Goal: Transaction & Acquisition: Purchase product/service

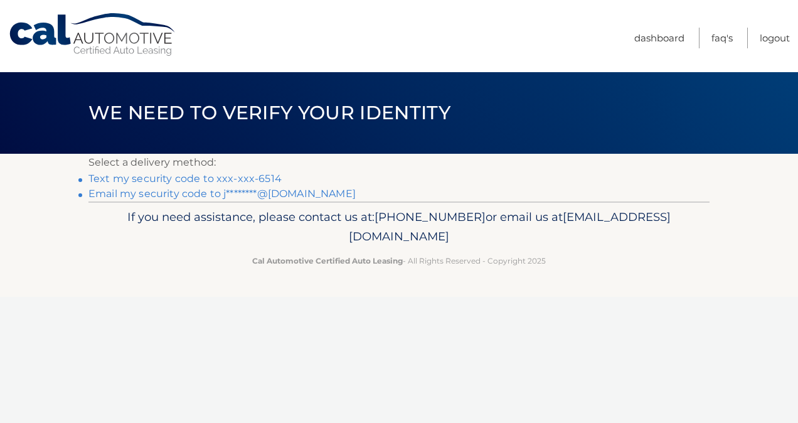
click at [172, 182] on link "Text my security code to xxx-xxx-6514" at bounding box center [184, 178] width 193 height 12
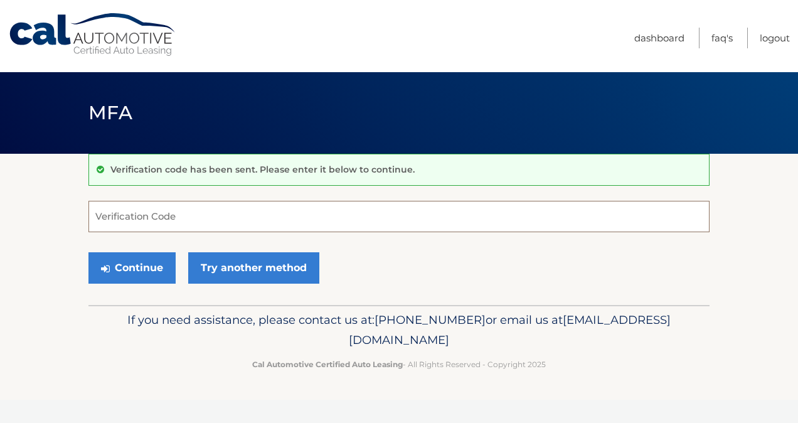
click at [120, 208] on input "Verification Code" at bounding box center [398, 216] width 621 height 31
type input "969725"
click at [132, 272] on button "Continue" at bounding box center [131, 267] width 87 height 31
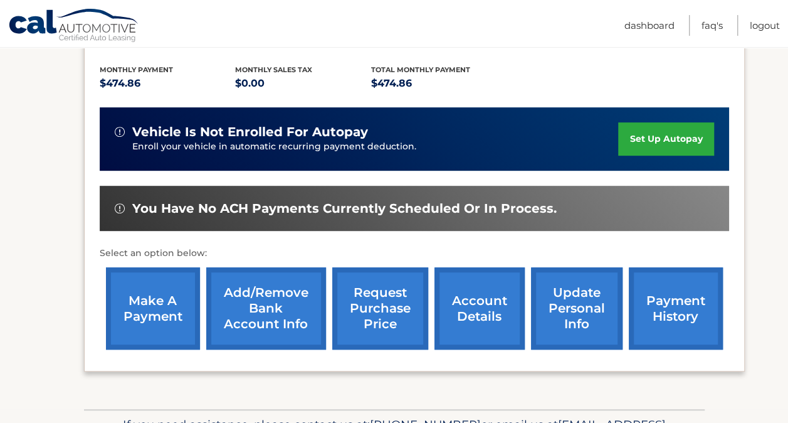
scroll to position [250, 0]
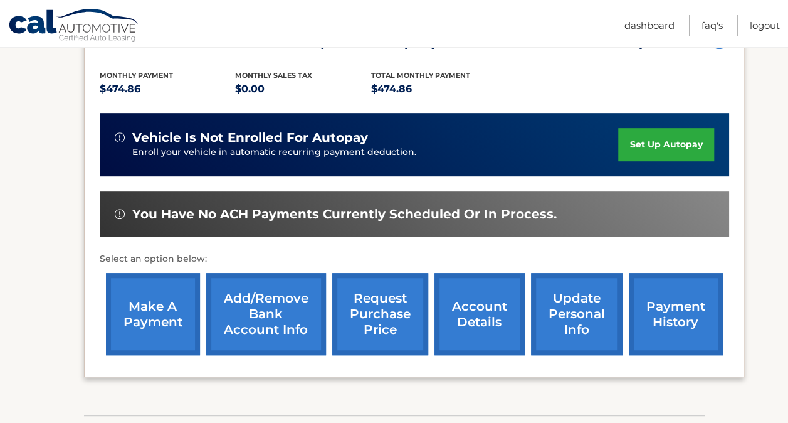
click at [154, 305] on link "make a payment" at bounding box center [153, 314] width 94 height 82
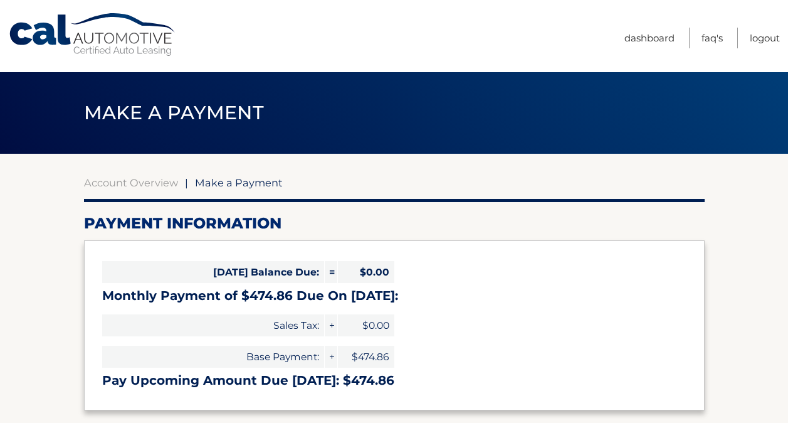
select select "NGFiNGI0NWUtOGRhYi00ZWE1LTg2MWEtMTEyMzZjMGRmNWM5"
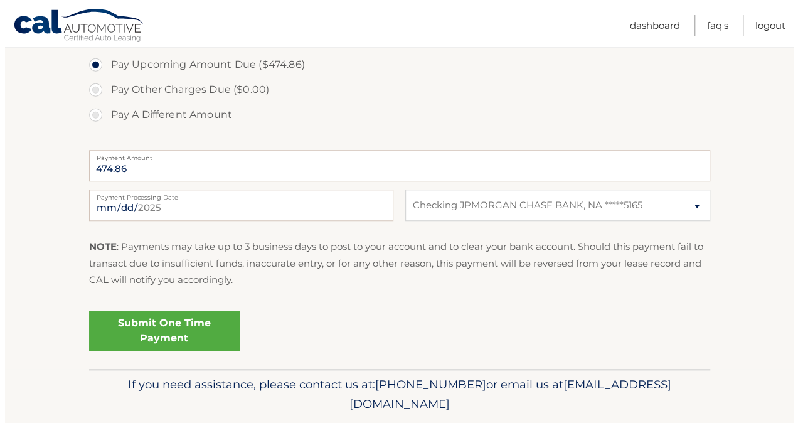
scroll to position [473, 0]
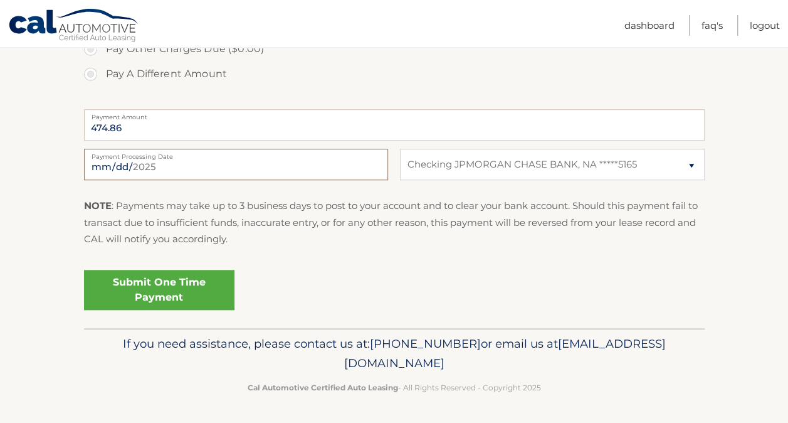
click at [162, 175] on input "2025-08-15" at bounding box center [236, 164] width 304 height 31
type input "2025-08-18"
click at [168, 298] on link "Submit One Time Payment" at bounding box center [159, 290] width 151 height 40
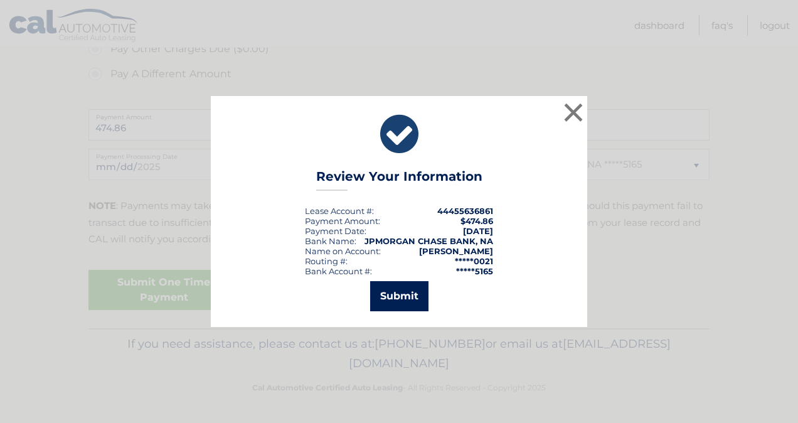
click at [381, 300] on button "Submit" at bounding box center [399, 296] width 58 height 30
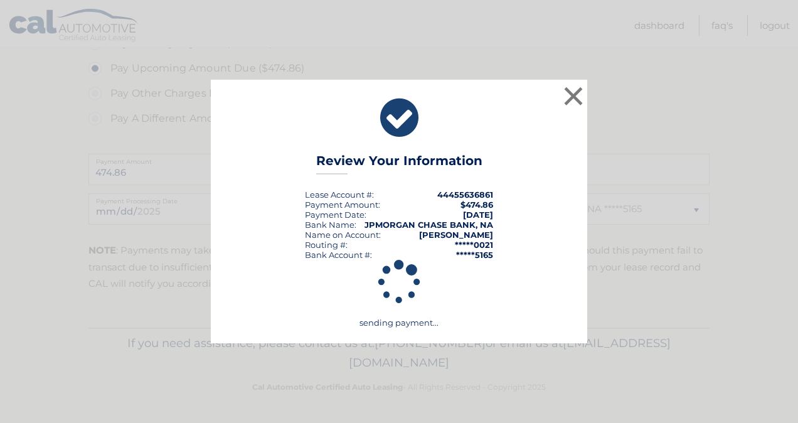
scroll to position [428, 0]
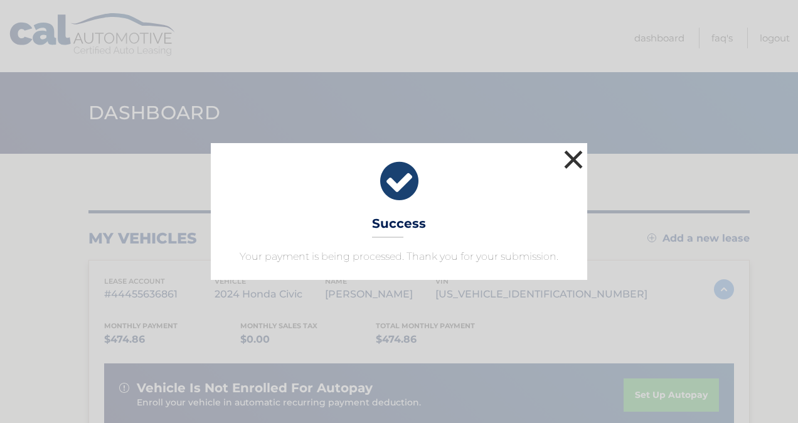
click at [573, 156] on button "×" at bounding box center [573, 159] width 25 height 25
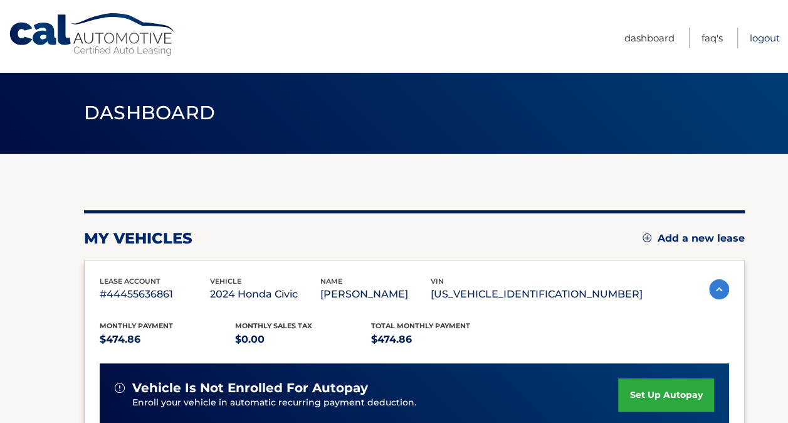
click at [759, 37] on link "Logout" at bounding box center [765, 38] width 30 height 21
